Goal: Transaction & Acquisition: Purchase product/service

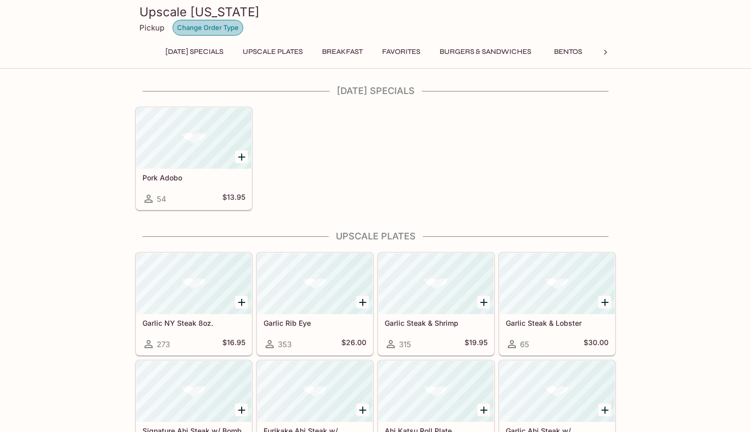
click at [212, 24] on button "Change Order Type" at bounding box center [207, 28] width 71 height 16
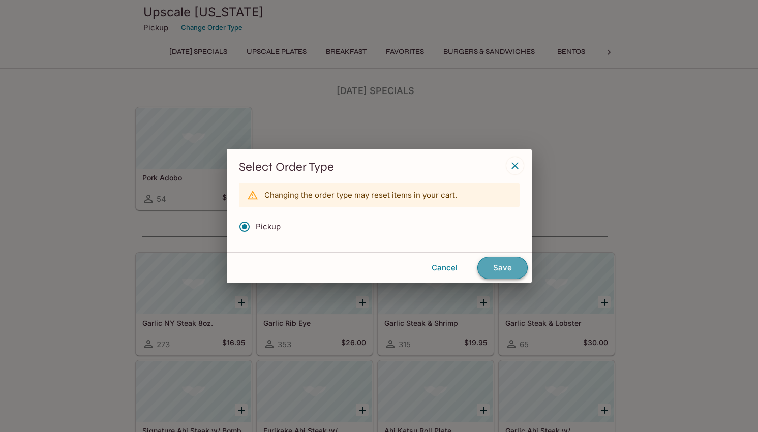
click at [504, 266] on button "Save" at bounding box center [502, 268] width 50 height 22
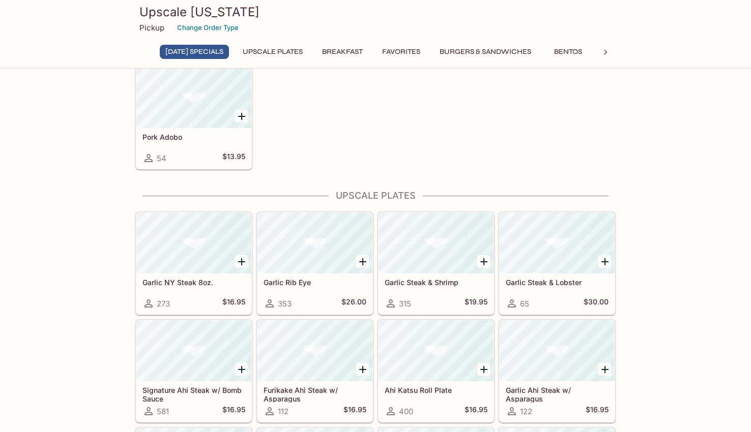
scroll to position [102, 0]
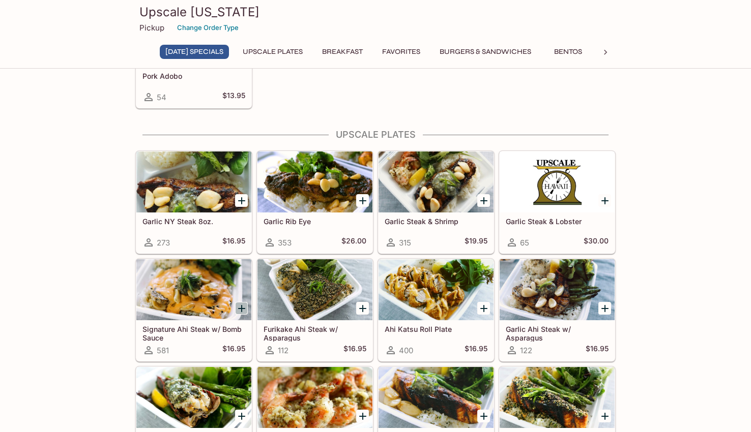
click at [241, 308] on icon "Add Signature Ahi Steak w/ Bomb Sauce" at bounding box center [241, 309] width 12 height 12
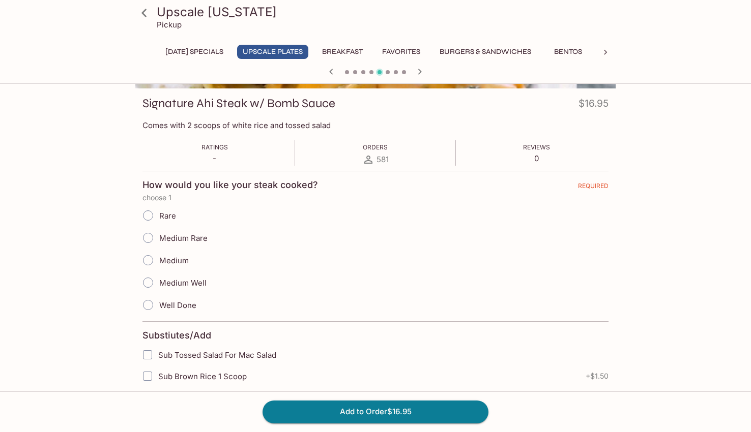
scroll to position [153, 0]
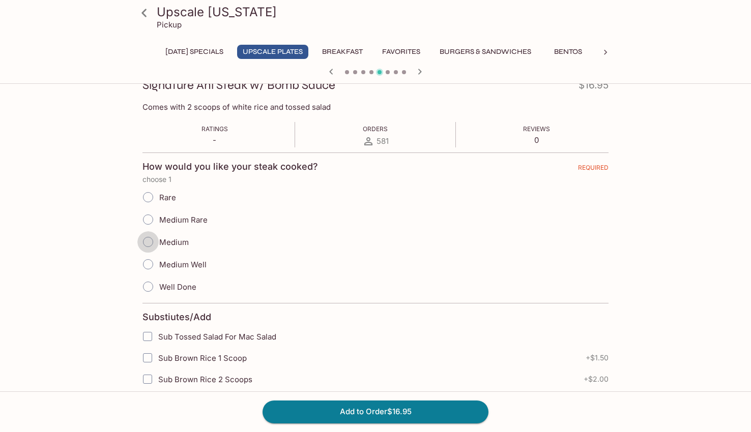
click at [149, 241] on input "Medium" at bounding box center [147, 241] width 21 height 21
radio input "true"
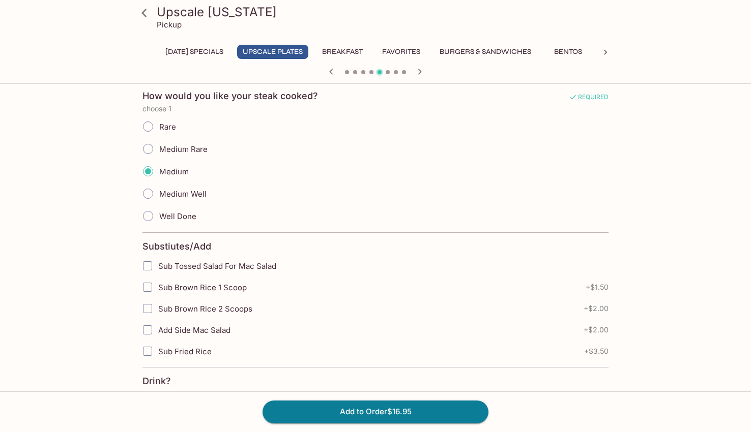
scroll to position [254, 0]
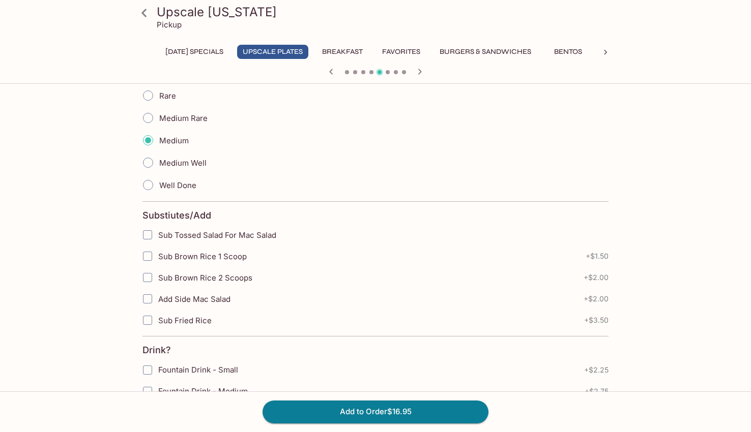
click at [146, 280] on input "Sub Brown Rice 2 Scoops" at bounding box center [147, 277] width 20 height 20
checkbox input "true"
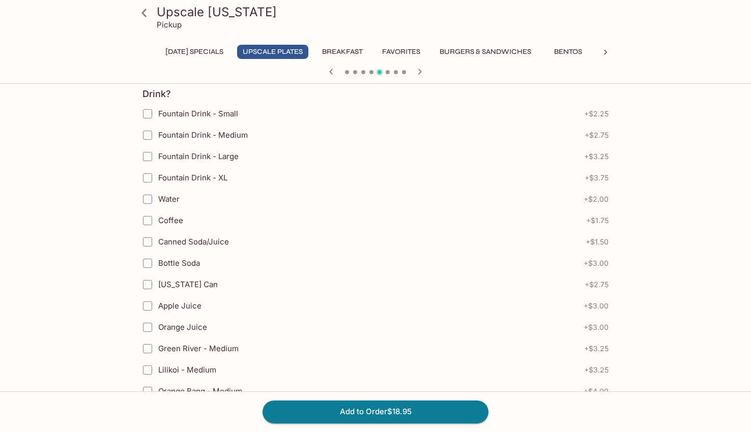
scroll to position [663, 0]
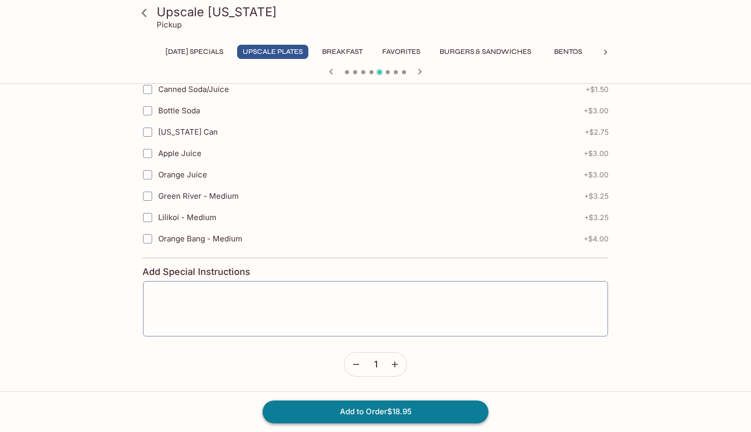
click at [460, 419] on button "Add to Order $18.95" at bounding box center [375, 412] width 226 height 22
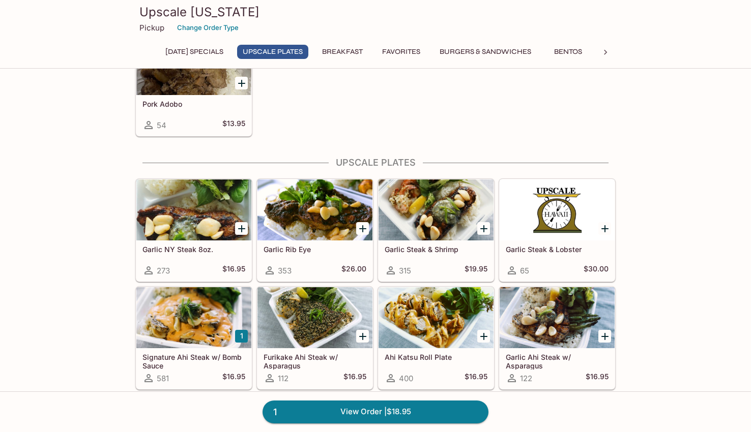
scroll to position [203, 0]
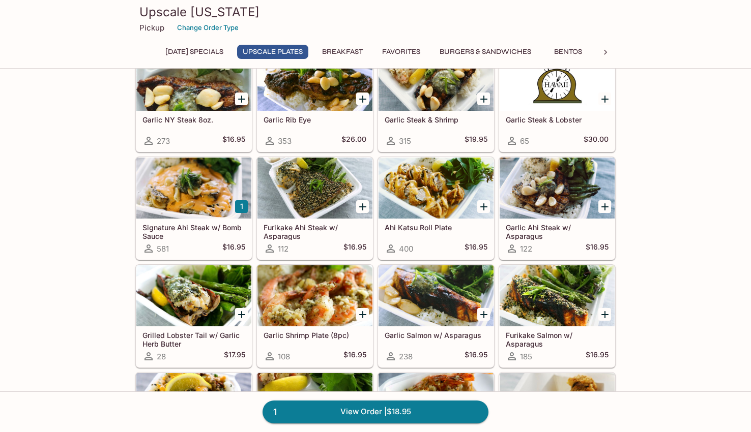
click at [487, 208] on icon "Add Ahi Katsu Roll Plate" at bounding box center [483, 207] width 12 height 12
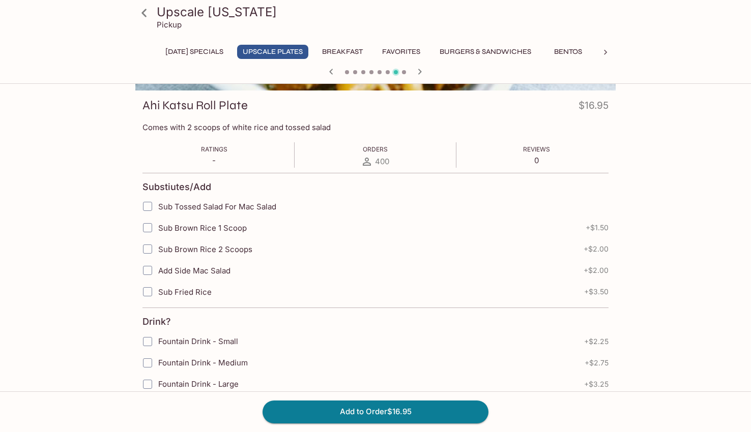
scroll to position [153, 0]
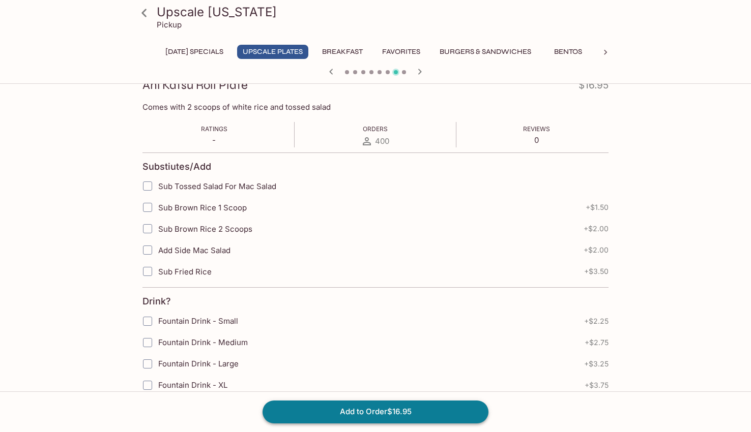
click at [442, 410] on button "Add to Order $16.95" at bounding box center [375, 412] width 226 height 22
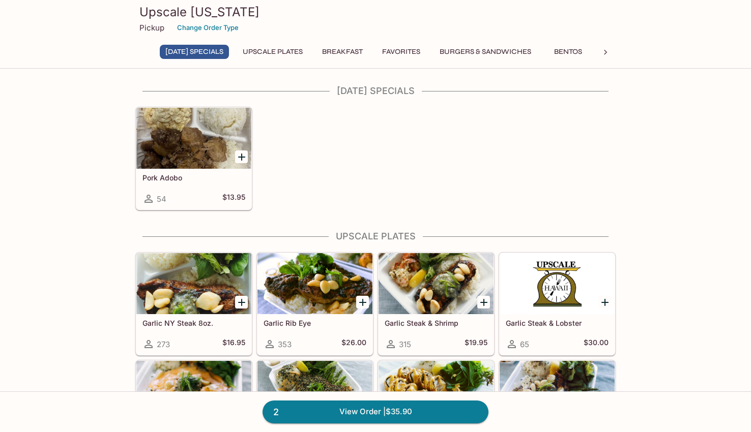
scroll to position [203, 0]
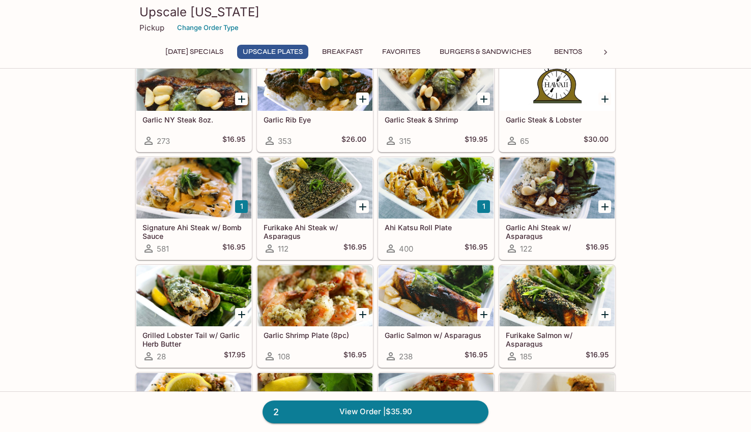
click at [447, 229] on h5 "Ahi Katsu Roll Plate" at bounding box center [435, 227] width 103 height 9
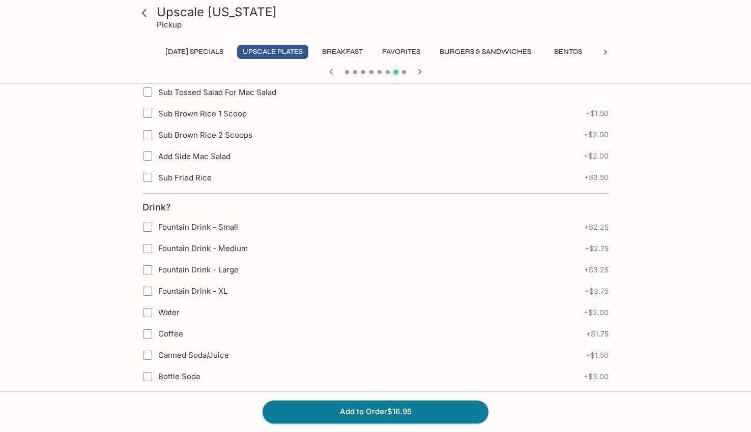
scroll to position [305, 0]
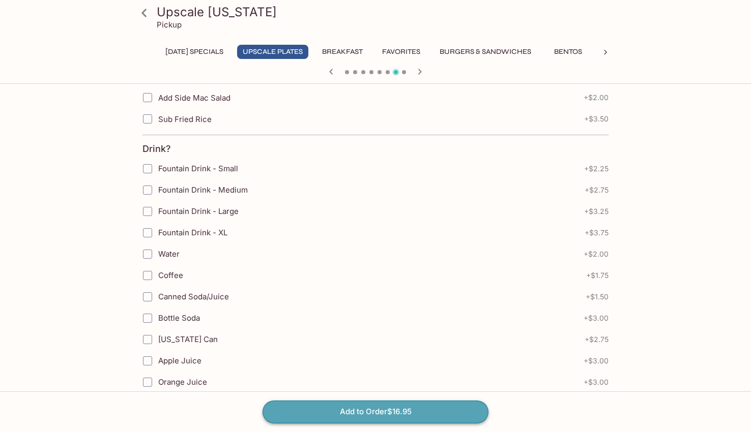
click at [396, 408] on button "Add to Order $16.95" at bounding box center [375, 412] width 226 height 22
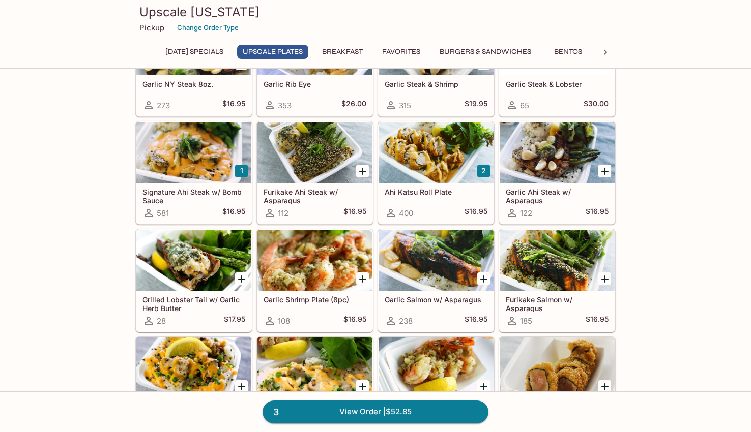
scroll to position [305, 0]
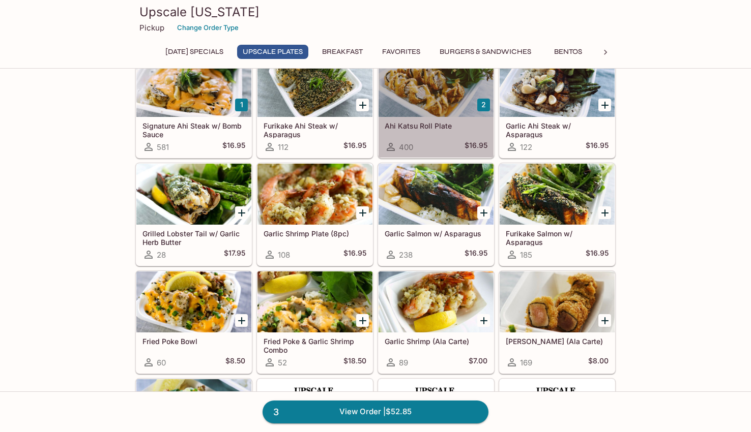
click at [475, 124] on h5 "Ahi Katsu Roll Plate" at bounding box center [435, 126] width 103 height 9
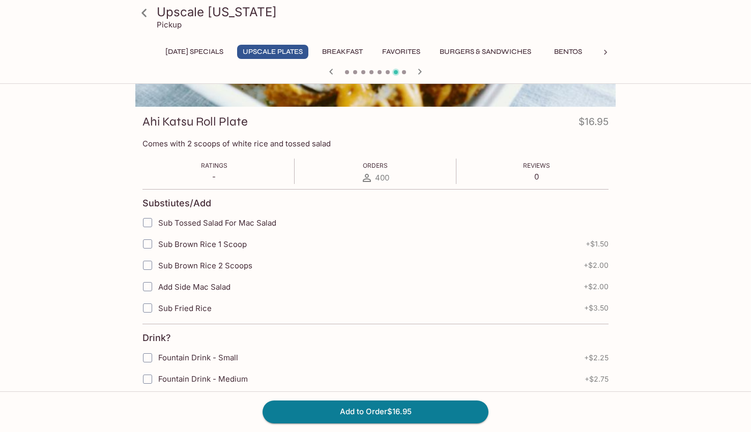
scroll to position [153, 0]
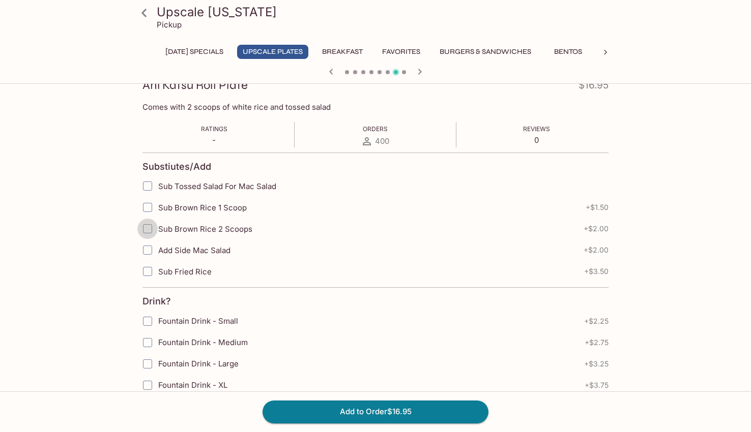
click at [150, 228] on input "Sub Brown Rice 2 Scoops" at bounding box center [147, 229] width 20 height 20
checkbox input "true"
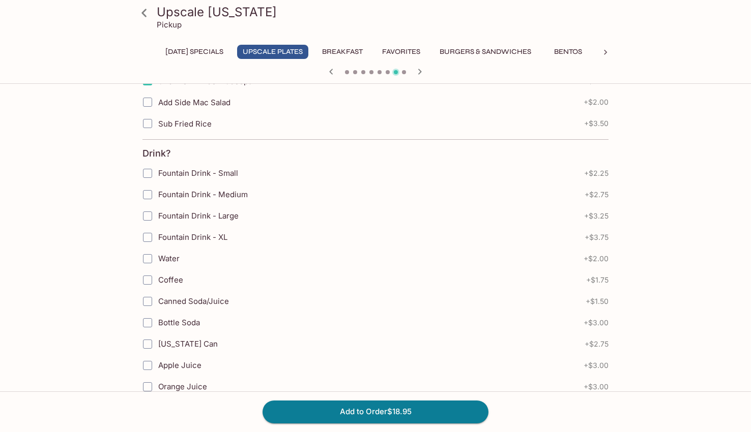
scroll to position [305, 0]
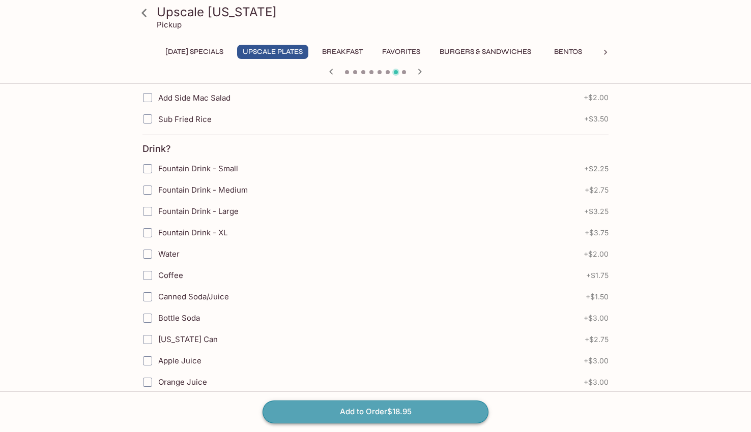
click at [427, 406] on button "Add to Order $18.95" at bounding box center [375, 412] width 226 height 22
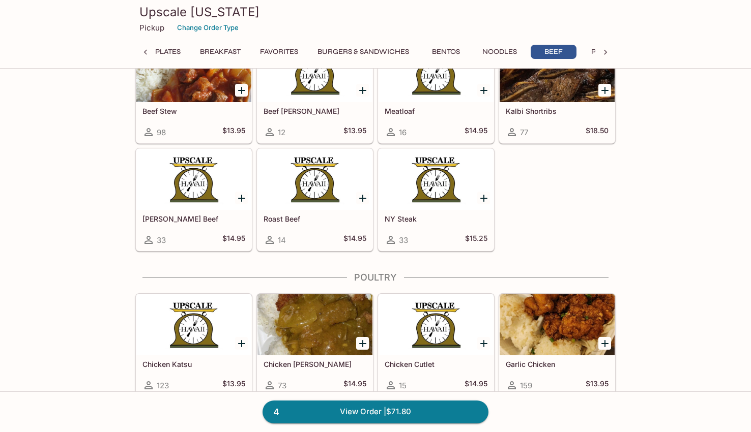
scroll to position [3153, 0]
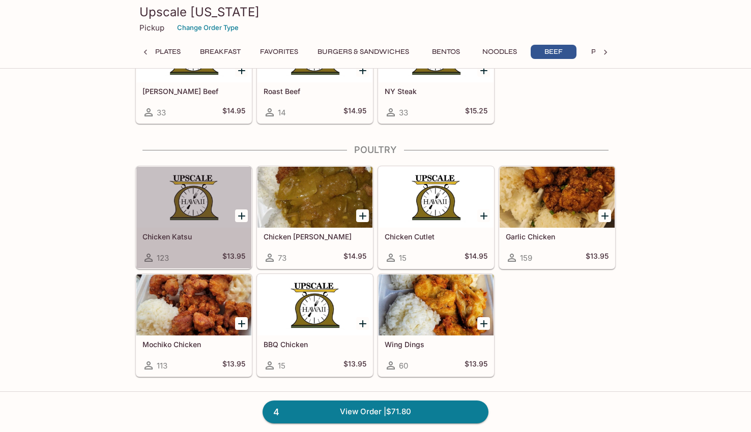
click at [182, 207] on div at bounding box center [193, 197] width 115 height 61
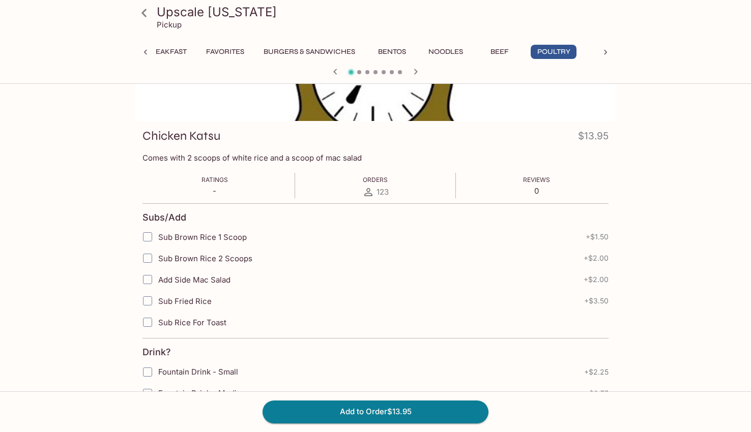
click at [146, 260] on input "Sub Brown Rice 2 Scoops" at bounding box center [147, 258] width 20 height 20
checkbox input "true"
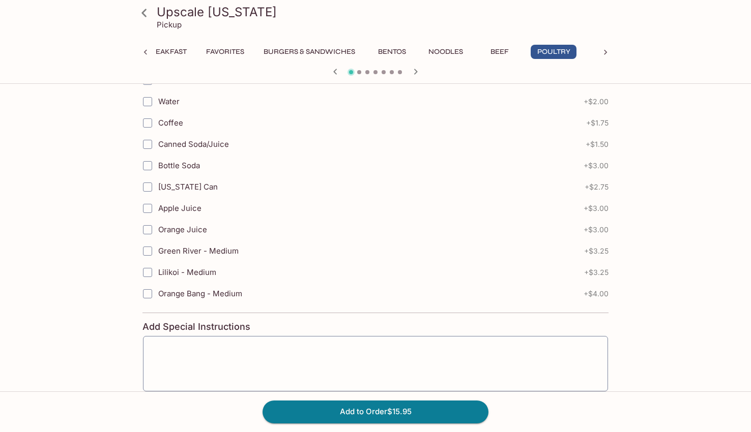
scroll to position [661, 0]
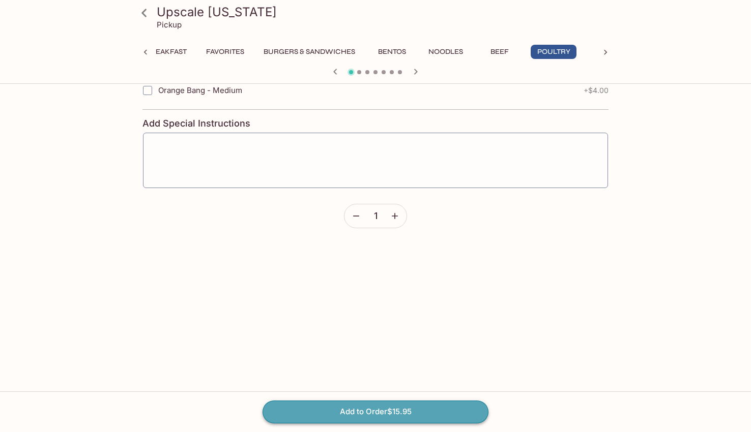
click at [426, 419] on button "Add to Order $15.95" at bounding box center [375, 412] width 226 height 22
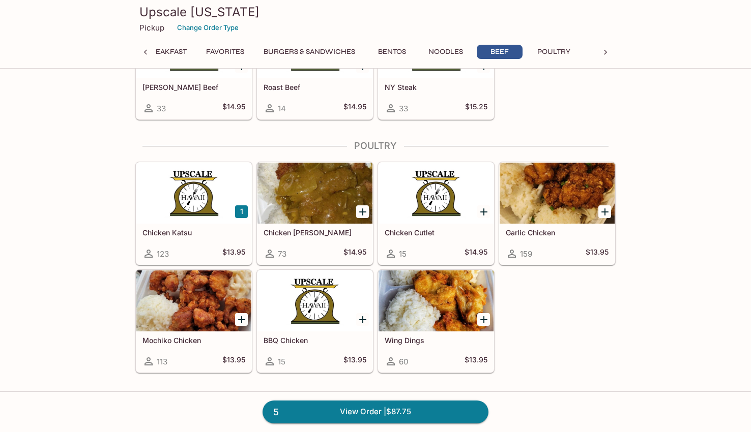
scroll to position [3153, 0]
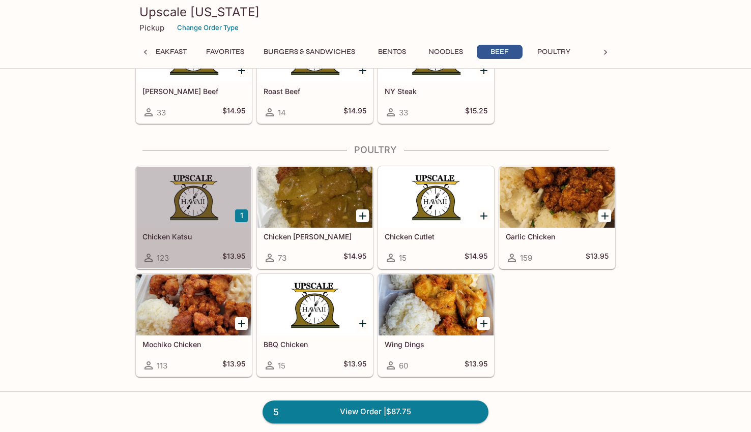
click at [192, 202] on div at bounding box center [193, 197] width 115 height 61
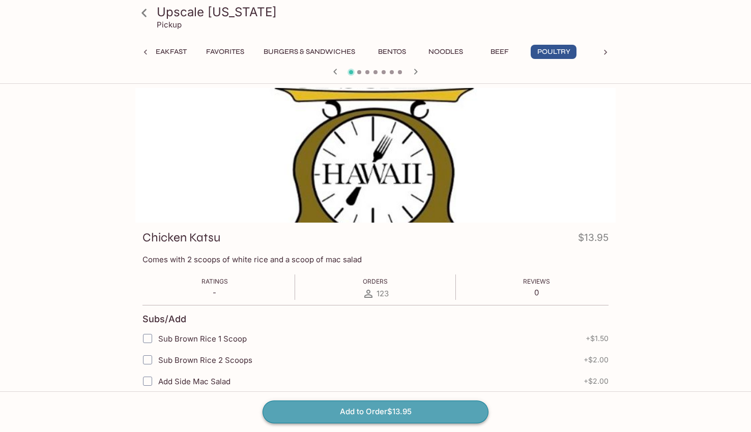
click at [429, 413] on button "Add to Order $13.95" at bounding box center [375, 412] width 226 height 22
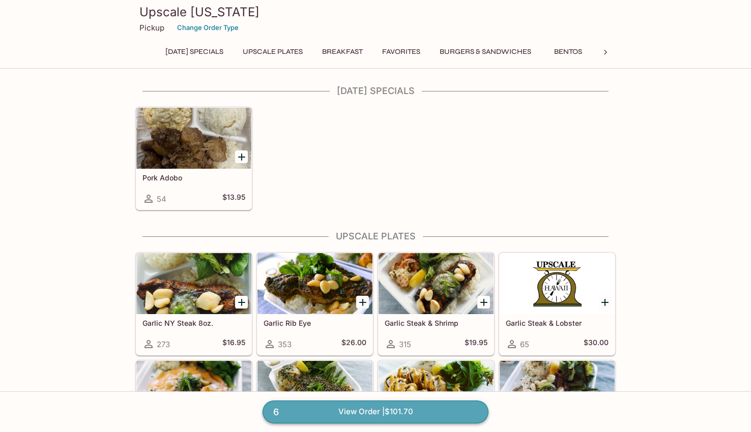
click at [434, 411] on link "6 View Order | $101.70" at bounding box center [375, 412] width 226 height 22
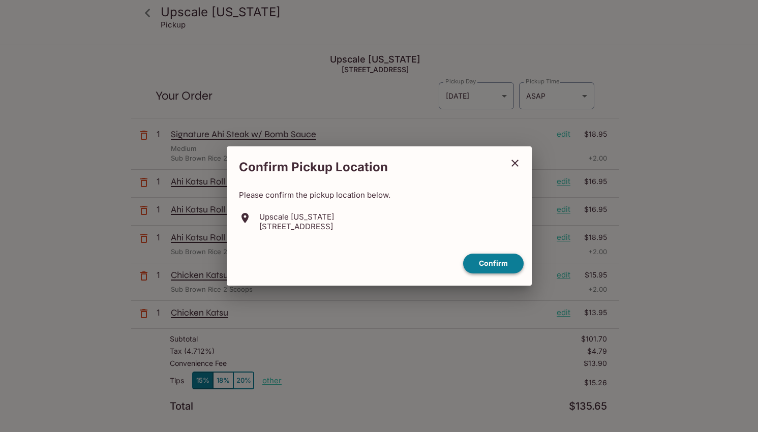
click at [493, 263] on button "Confirm" at bounding box center [493, 264] width 61 height 20
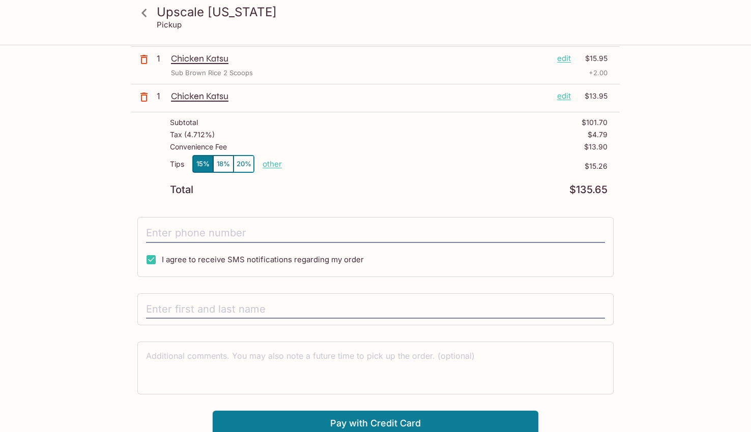
scroll to position [221, 0]
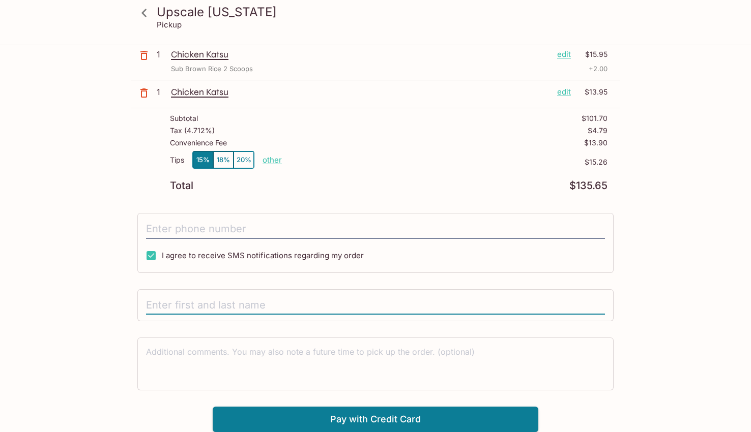
click at [474, 301] on input "text" at bounding box center [375, 305] width 459 height 19
type input "[PERSON_NAME]"
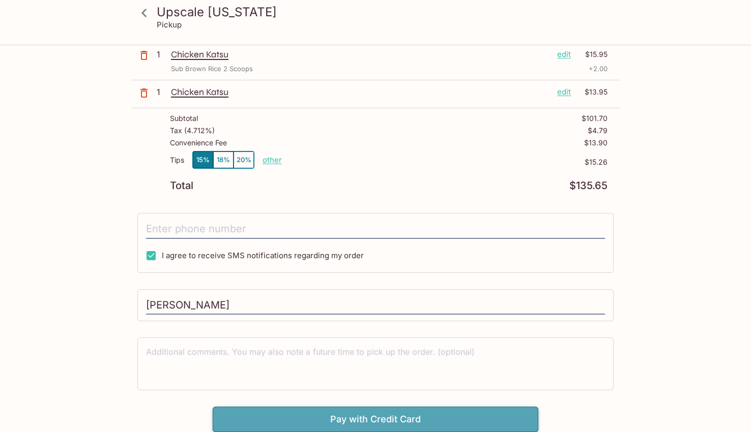
click at [480, 416] on button "Pay with Credit Card" at bounding box center [375, 419] width 325 height 25
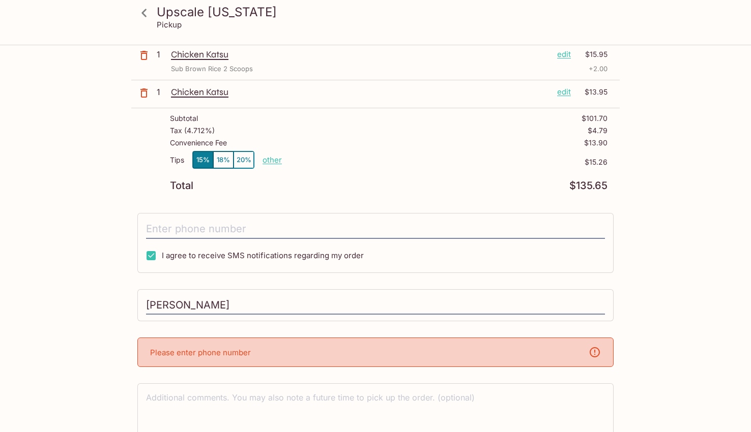
scroll to position [266, 0]
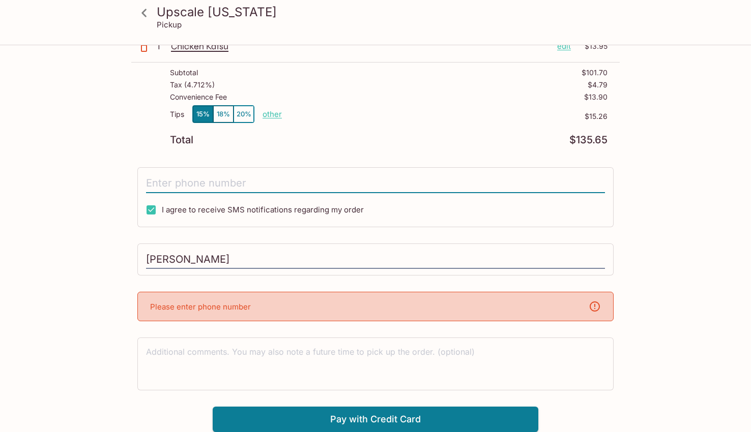
click at [279, 182] on input "tel" at bounding box center [375, 183] width 459 height 19
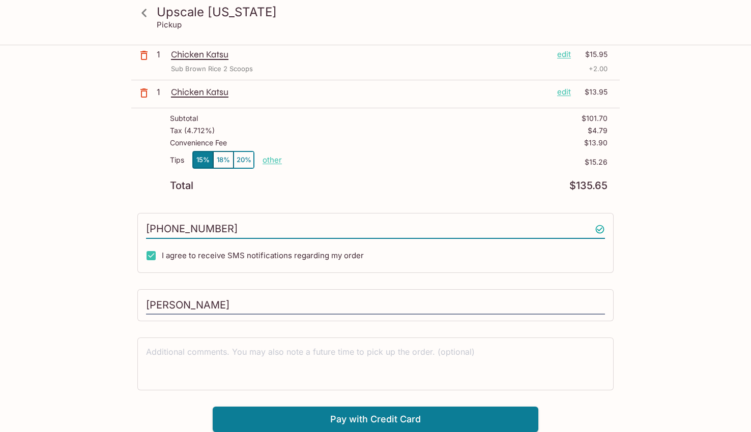
scroll to position [221, 0]
type input "[PHONE_NUMBER]"
click at [651, 309] on div "Upscale [US_STATE] Pickup Upscale [US_STATE] [STREET_ADDRESS] Your Order Pickup…" at bounding box center [375, 128] width 651 height 607
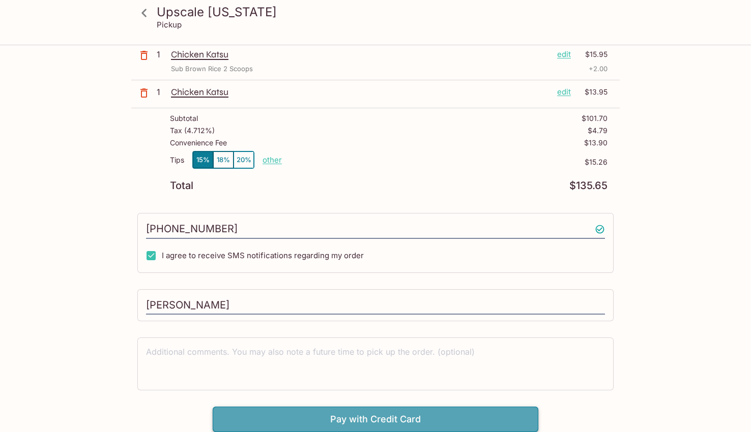
click at [434, 422] on button "Pay with Credit Card" at bounding box center [375, 419] width 325 height 25
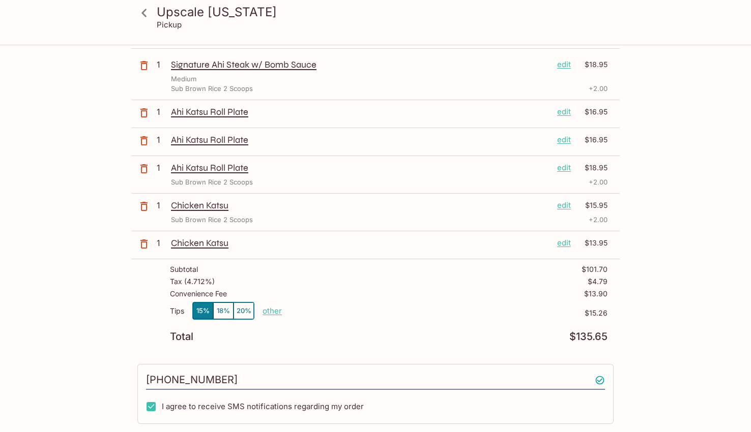
scroll to position [0, 0]
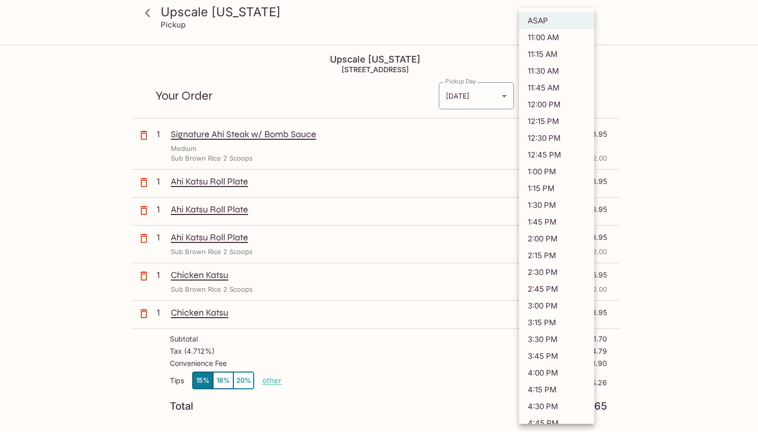
click at [547, 95] on body "Upscale [US_STATE] Pickup Upscale [US_STATE] [STREET_ADDRESS] Your Order Pickup…" at bounding box center [379, 262] width 758 height 432
click at [547, 49] on li "11:15 AM" at bounding box center [556, 54] width 75 height 17
type input "[DATE]T21:15:17.000000Z"
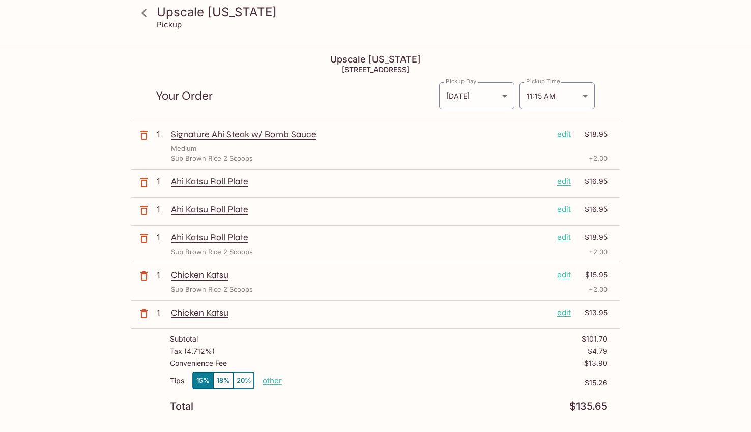
click at [673, 118] on div "Upscale [US_STATE] Pickup Upscale [US_STATE] [STREET_ADDRESS] Your Order Pickup…" at bounding box center [375, 426] width 651 height 760
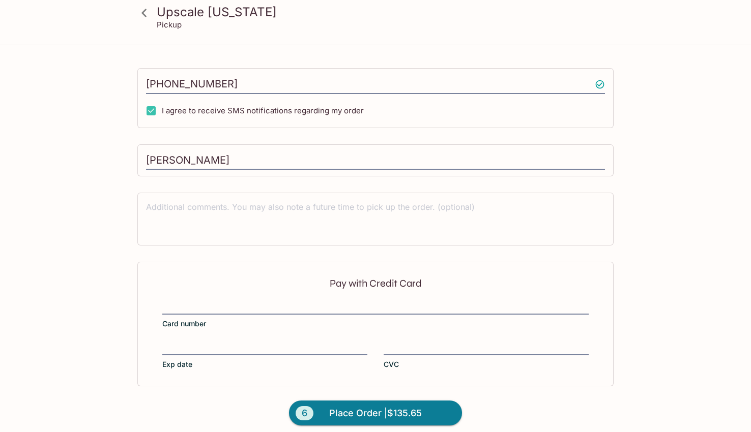
scroll to position [373, 0]
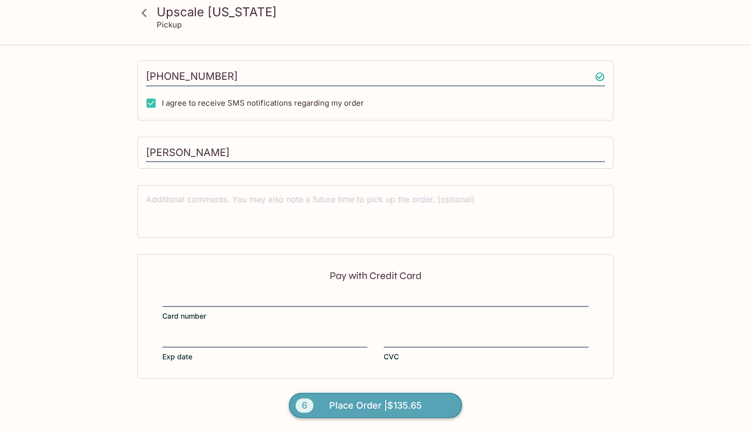
click at [428, 406] on button "6 Place Order | $135.65" at bounding box center [375, 405] width 173 height 25
